Goal: Check status: Check status

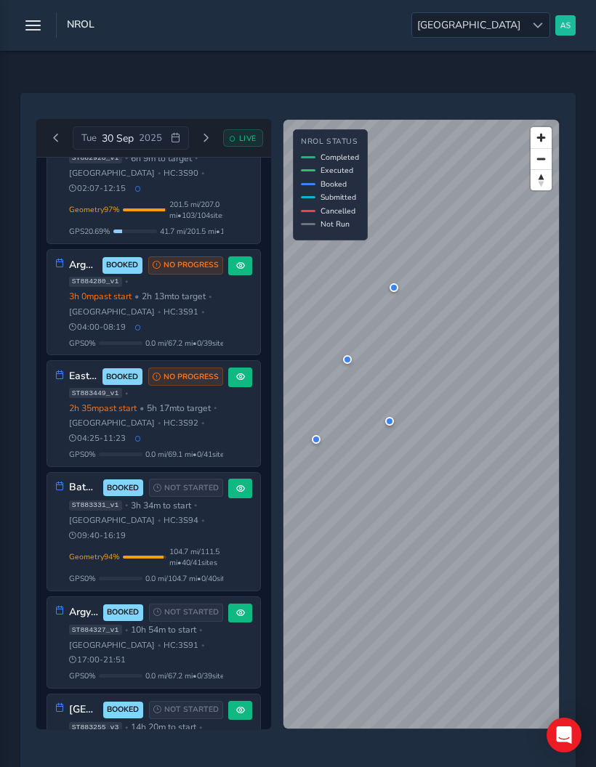
scroll to position [309, 0]
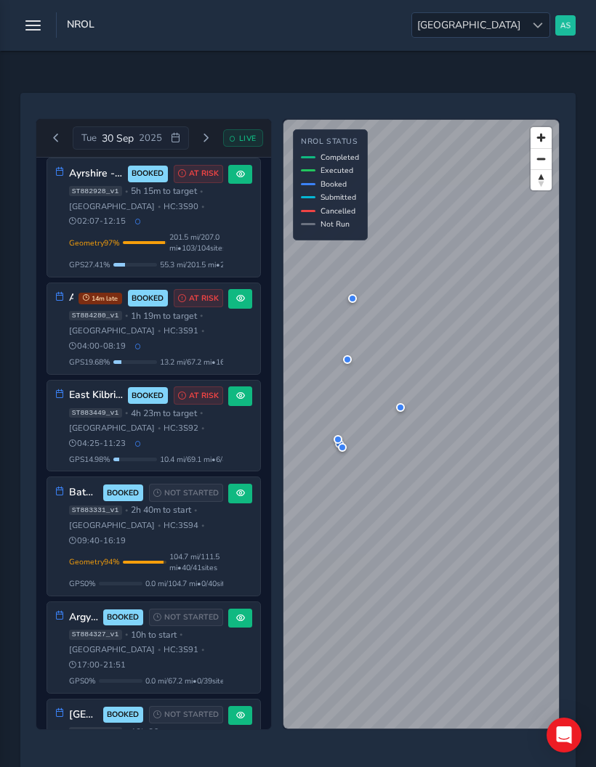
click at [92, 529] on div "Bathgate and [PERSON_NAME] BOOKED NOT STARTED ST883331_v1 • 2h 40m to start • […" at bounding box center [146, 536] width 155 height 105
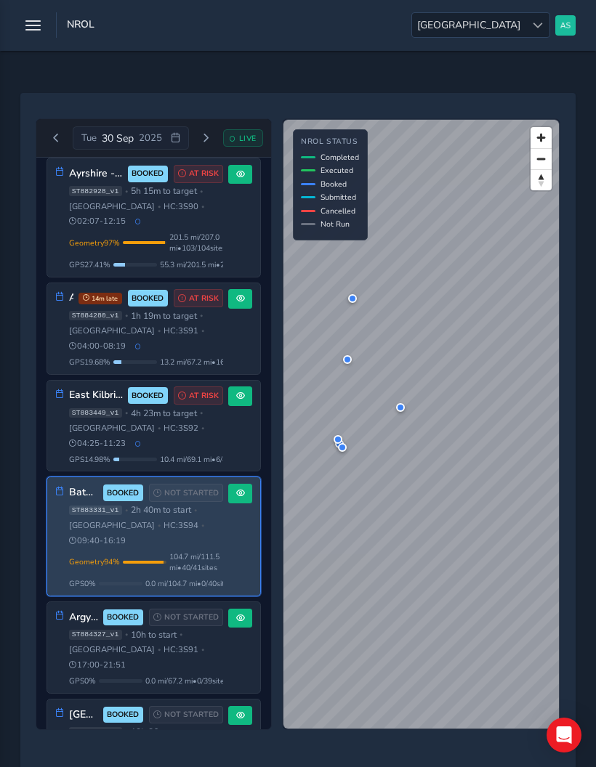
click at [240, 489] on span at bounding box center [240, 493] width 9 height 9
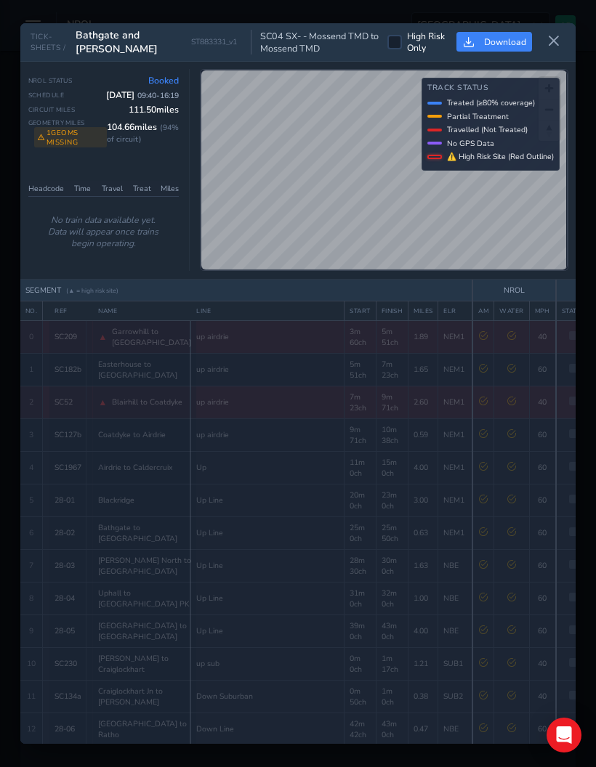
click at [554, 35] on icon at bounding box center [553, 41] width 13 height 13
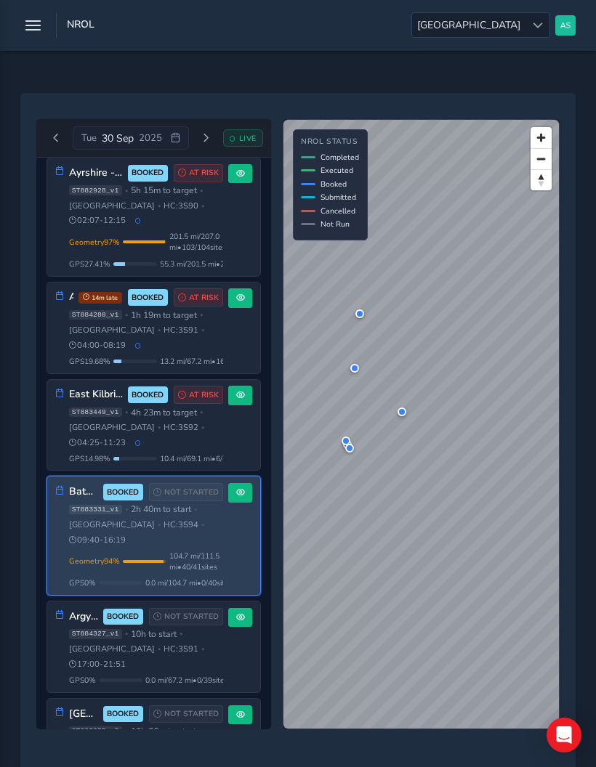
scroll to position [309, 0]
click at [126, 757] on span "20:26 - 13:22" at bounding box center [97, 762] width 57 height 11
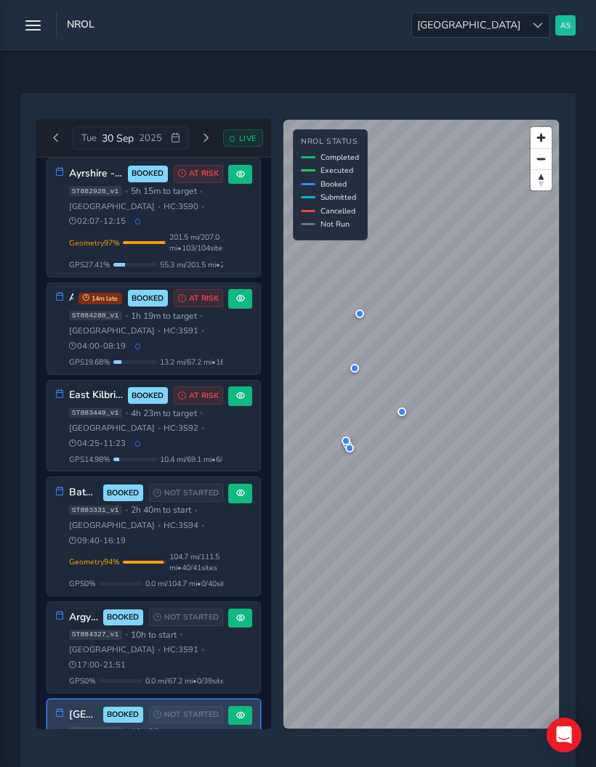
click at [232, 706] on button at bounding box center [240, 716] width 24 height 20
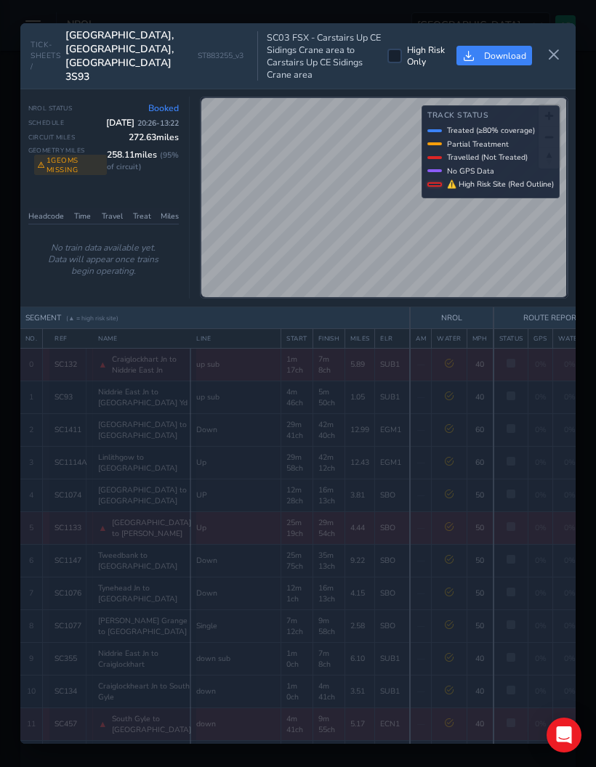
click at [551, 49] on icon at bounding box center [553, 55] width 13 height 13
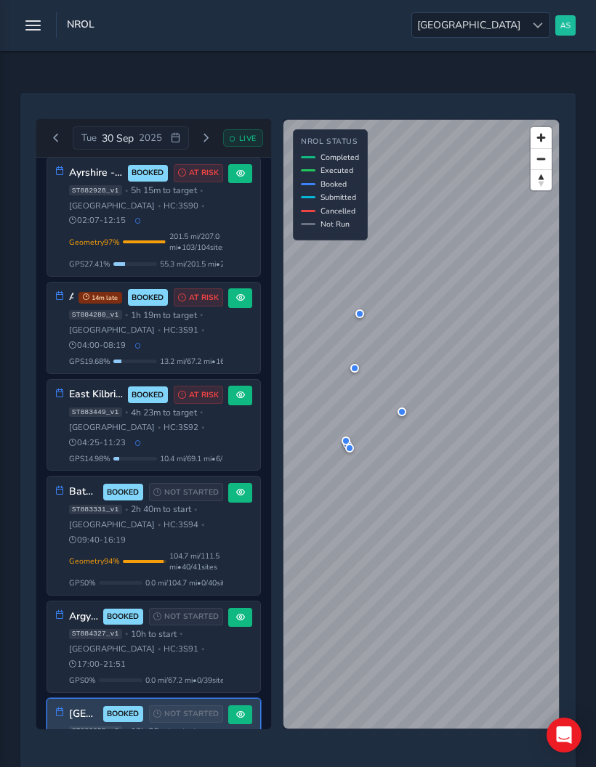
scroll to position [309, 0]
click at [240, 711] on span at bounding box center [240, 715] width 9 height 9
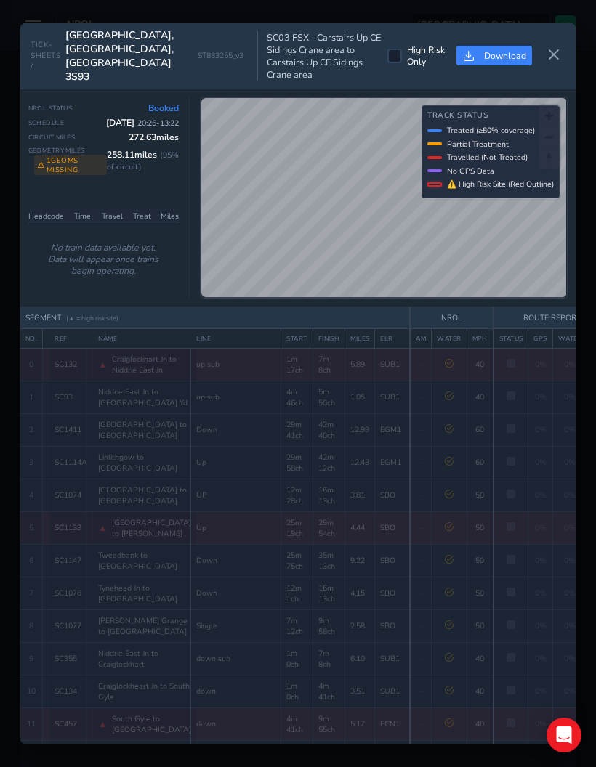
click at [553, 44] on button at bounding box center [553, 56] width 23 height 24
